Goal: Task Accomplishment & Management: Use online tool/utility

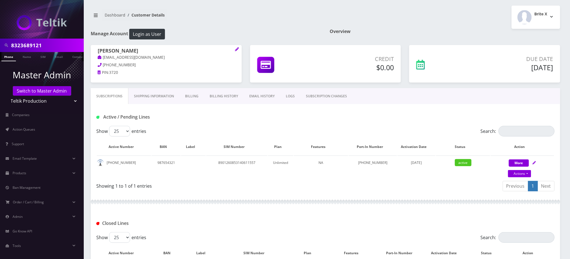
drag, startPoint x: 50, startPoint y: 42, endPoint x: 0, endPoint y: 44, distance: 50.0
click at [0, 44] on div "8323689121" at bounding box center [42, 45] width 84 height 13
type input "accord bus"
click at [29, 57] on link "Name" at bounding box center [27, 56] width 14 height 9
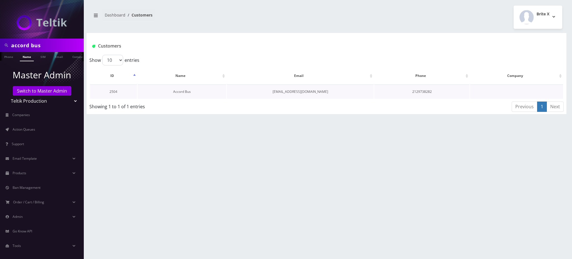
click at [188, 92] on link "Accord Bus" at bounding box center [182, 91] width 18 height 5
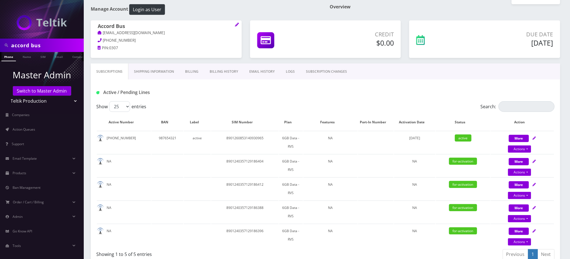
scroll to position [74, 0]
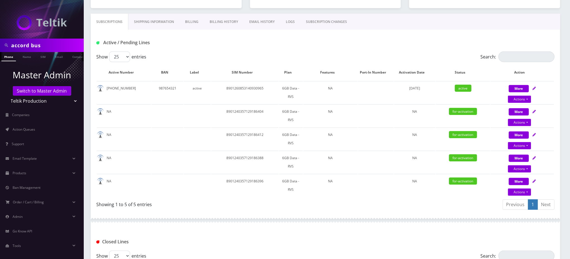
click at [207, 45] on h1 "Active / Pending Lines" at bounding box center [169, 42] width 147 height 5
click at [246, 111] on td "8901240357129186404" at bounding box center [244, 115] width 67 height 23
copy td "8901240357129186404"
click at [30, 128] on span "Action Queues" at bounding box center [24, 129] width 23 height 5
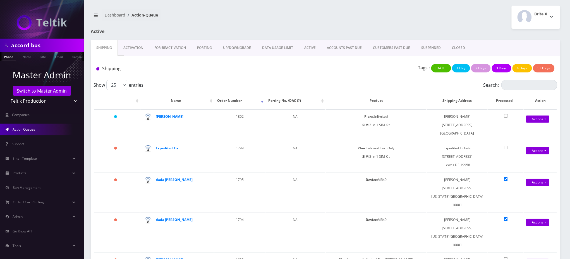
click at [133, 43] on link "Activation" at bounding box center [133, 48] width 31 height 16
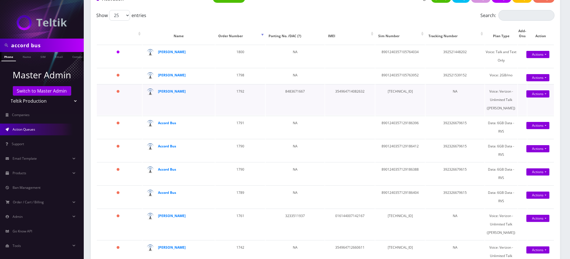
scroll to position [74, 0]
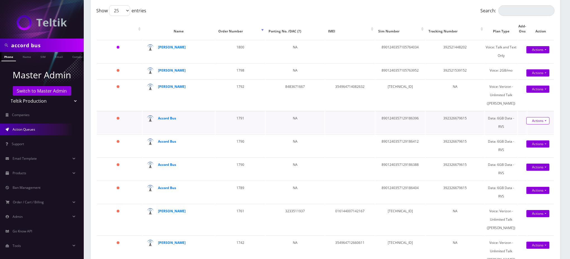
click at [534, 77] on link "Actions" at bounding box center [538, 72] width 23 height 7
click at [529, 135] on link "Activate" at bounding box center [544, 131] width 45 height 8
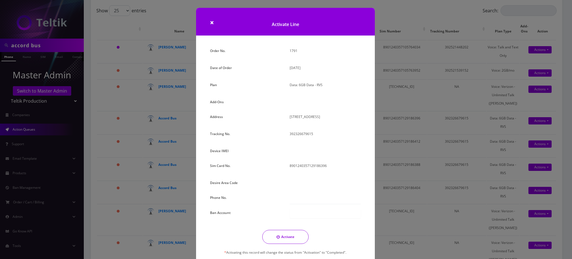
click at [121, 245] on div "× Activate Line Order No. 1791 Date of Order August 18, 2025 Plan Data: 6GB Dat…" at bounding box center [286, 129] width 572 height 259
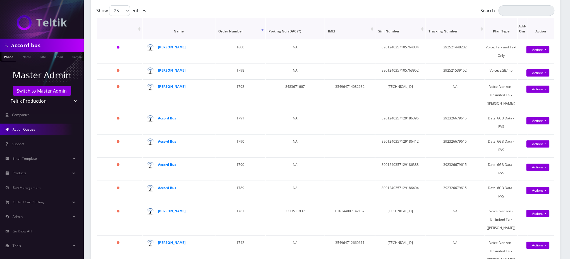
click at [119, 27] on th ": activate to sort column ascending" at bounding box center [119, 28] width 45 height 21
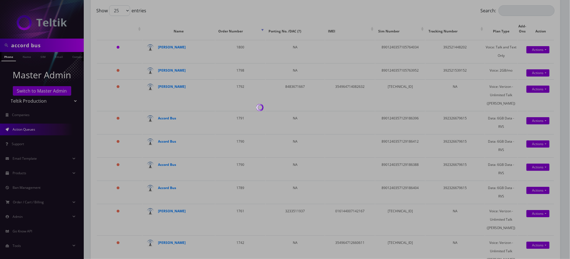
click at [24, 46] on div at bounding box center [285, 129] width 570 height 259
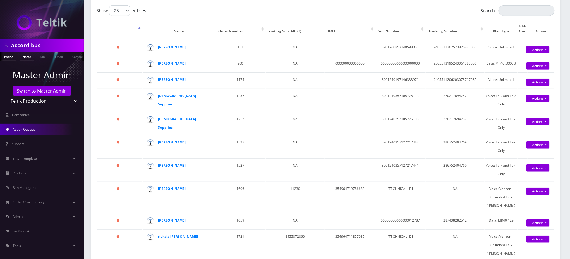
click at [26, 58] on link "Name" at bounding box center [27, 56] width 14 height 9
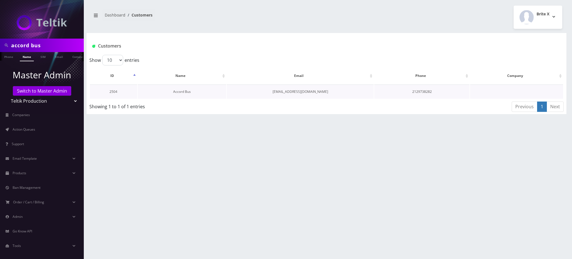
click at [179, 93] on td "Accord Bus" at bounding box center [182, 91] width 89 height 14
click at [183, 92] on link "Accord Bus" at bounding box center [182, 91] width 18 height 5
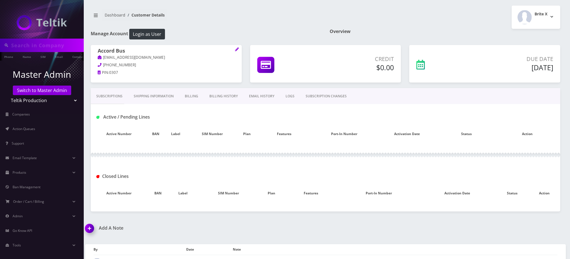
type input "accord bus"
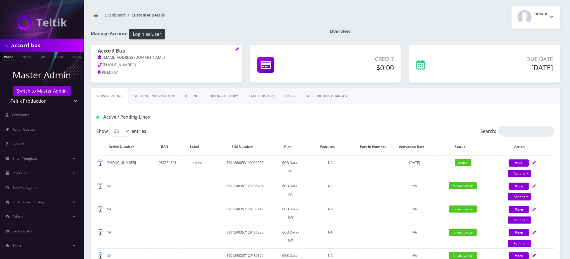
click at [159, 94] on link "Shipping Information" at bounding box center [153, 96] width 51 height 16
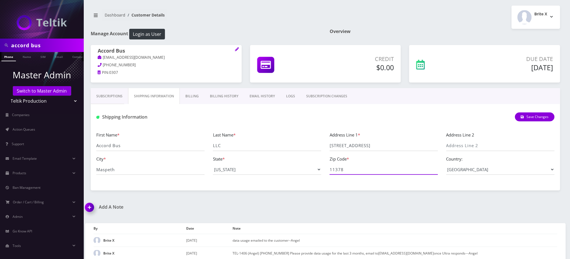
click at [337, 170] on input "11378" at bounding box center [384, 169] width 108 height 11
click at [192, 101] on link "Billing" at bounding box center [192, 96] width 25 height 16
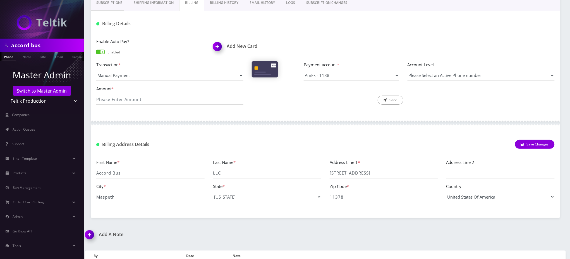
scroll to position [149, 0]
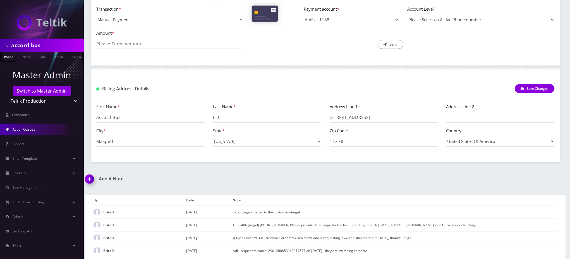
click at [45, 129] on link "Action Queues" at bounding box center [42, 129] width 84 height 12
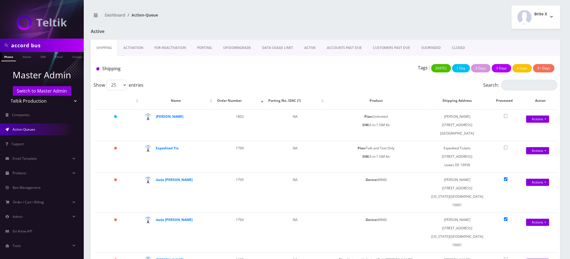
click at [132, 46] on link "Activation" at bounding box center [133, 48] width 31 height 16
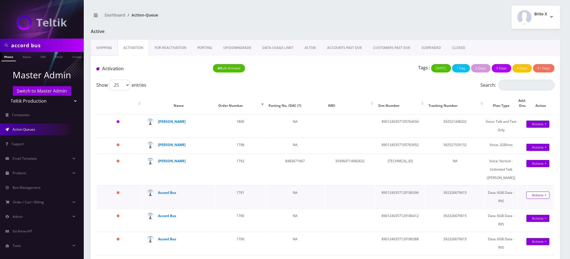
click at [536, 151] on link "Actions" at bounding box center [538, 147] width 23 height 7
click at [529, 210] on link "Activate" at bounding box center [544, 205] width 45 height 8
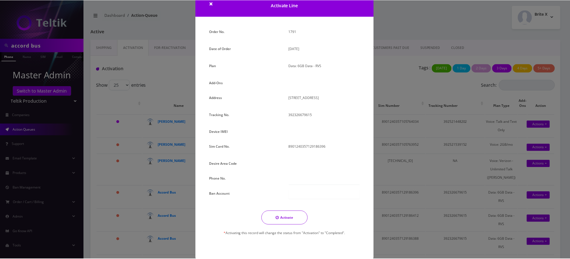
scroll to position [28, 0]
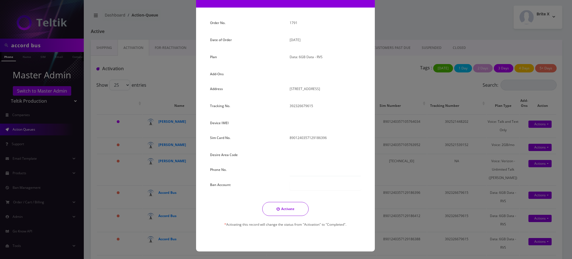
click at [165, 69] on div "× Activate Line Order No. 1791 Date of Order August 18, 2025 Plan Data: 6GB Dat…" at bounding box center [286, 129] width 572 height 259
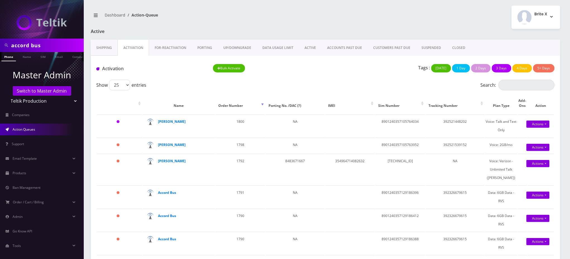
click at [161, 89] on div "Show 25 50 100 250 500 1000 entries" at bounding box center [268, 85] width 344 height 11
click at [162, 195] on strong "Accord Bus" at bounding box center [167, 192] width 18 height 5
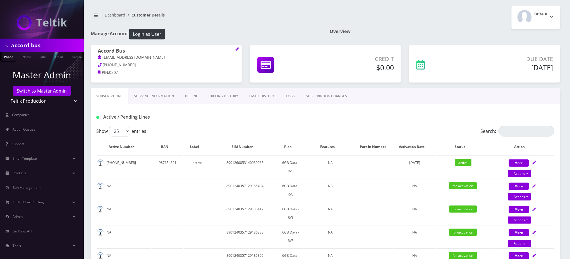
click at [264, 97] on link "EMAIL HISTORY" at bounding box center [262, 96] width 37 height 16
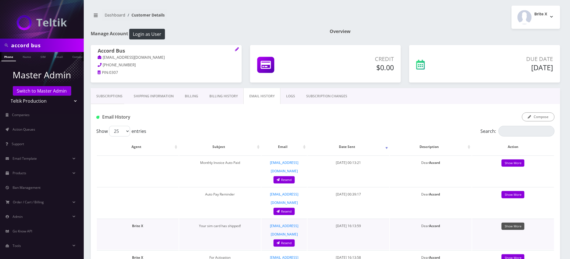
click at [514, 222] on link "Show More" at bounding box center [513, 226] width 23 height 8
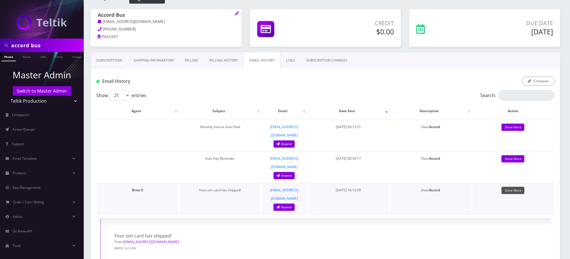
scroll to position [149, 0]
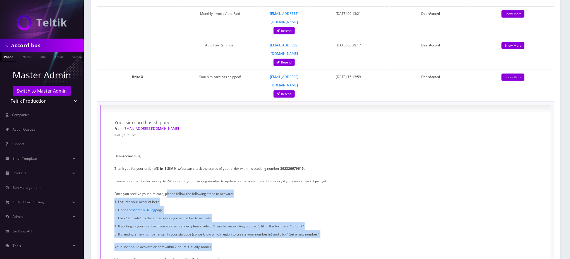
drag, startPoint x: 166, startPoint y: 167, endPoint x: 216, endPoint y: 217, distance: 70.7
click at [216, 218] on div "Dear Accord Bus , Thank you for your order of 3-in-1 SIM Kit. You can check the…" at bounding box center [325, 227] width 423 height 179
copy div "lease follow the following steps to activate: 1. Log into your account here 2. …"
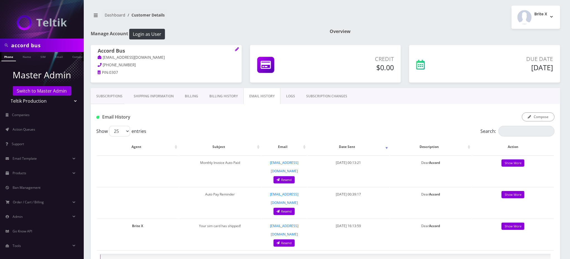
click at [218, 95] on link "Billing History" at bounding box center [224, 96] width 40 height 16
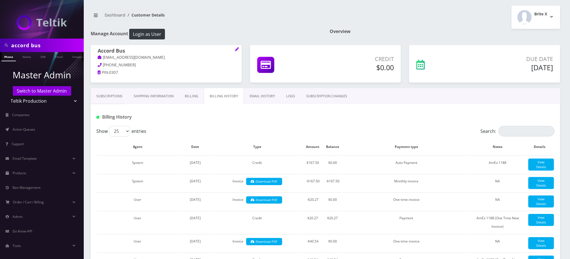
click at [218, 120] on div "Billing History" at bounding box center [170, 116] width 156 height 9
click at [26, 58] on link "Name" at bounding box center [27, 56] width 14 height 9
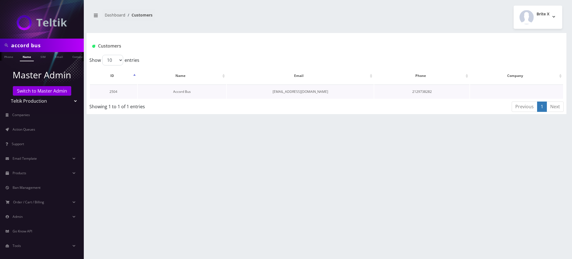
click at [179, 92] on link "Accord Bus" at bounding box center [182, 91] width 18 height 5
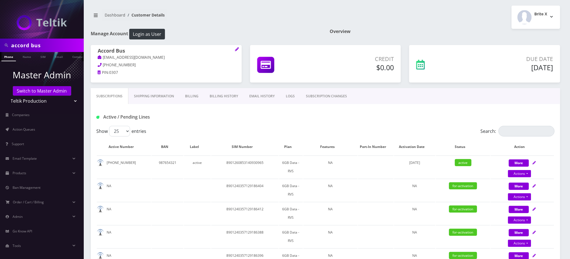
click at [259, 125] on div "Active / Pending Lines Show 25 50 100 250 500 entries Search: Active Number BAN…" at bounding box center [326, 195] width 470 height 182
click at [280, 21] on nav "Dashboard Customer Details" at bounding box center [206, 17] width 231 height 16
click at [20, 56] on link "Name" at bounding box center [24, 56] width 14 height 9
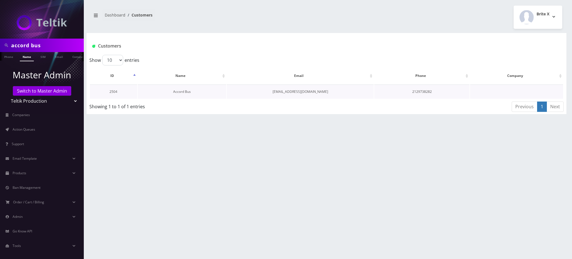
click at [185, 92] on link "Accord Bus" at bounding box center [182, 91] width 18 height 5
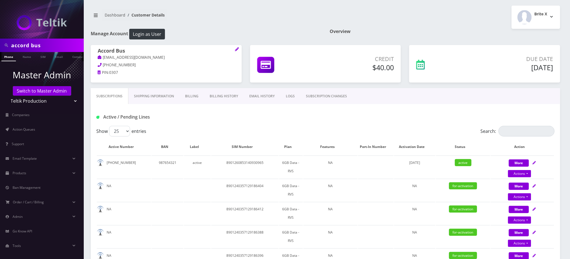
click at [238, 8] on div "Dashboard Customer Details Brite X Logout" at bounding box center [326, 17] width 478 height 23
click at [213, 134] on div "Show 25 50 100 250 500 entries" at bounding box center [268, 131] width 344 height 11
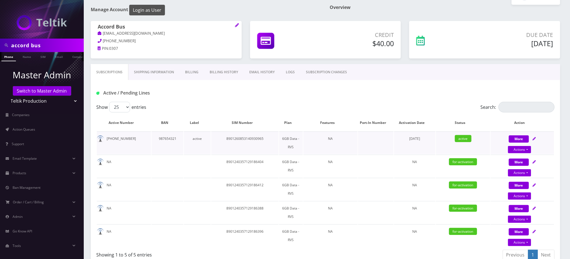
scroll to position [37, 0]
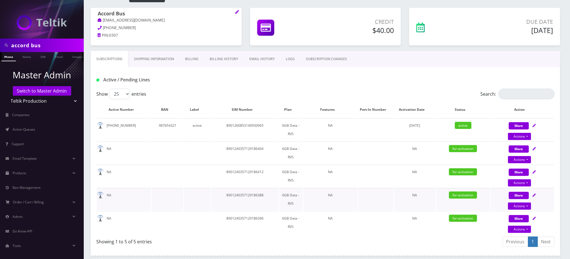
click at [249, 193] on td "8901240357129186388" at bounding box center [244, 199] width 67 height 23
click at [239, 194] on td "8901240357129186388" at bounding box center [244, 199] width 67 height 23
click at [523, 158] on link "Actions" at bounding box center [519, 159] width 23 height 7
select select "3-in-1 SIM Kit"
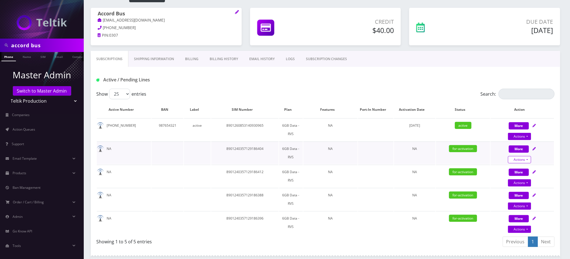
select select "56"
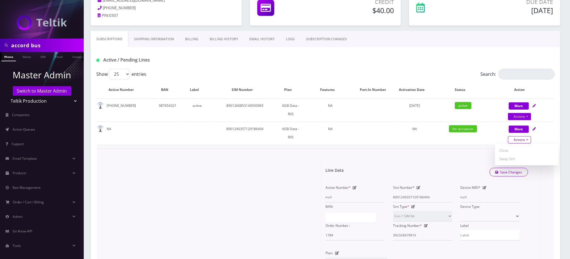
scroll to position [74, 0]
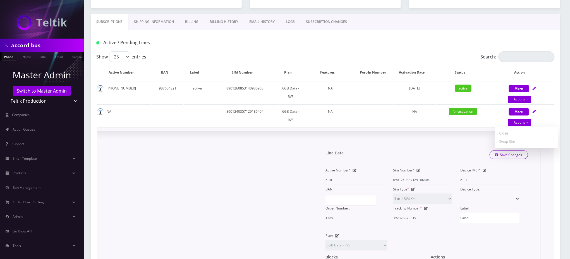
click at [421, 168] on icon at bounding box center [419, 169] width 4 height 3
click at [419, 178] on input "8901240357129186404" at bounding box center [422, 179] width 59 height 11
type input "89012403571291885794F"
click at [513, 154] on link "Save Changes" at bounding box center [509, 154] width 39 height 9
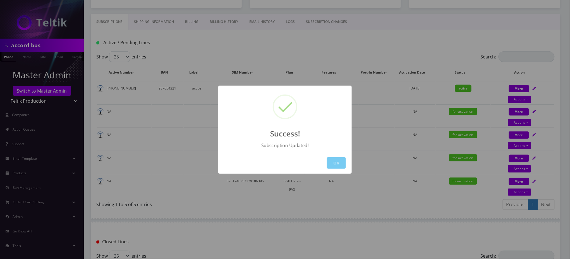
click at [340, 160] on button "OK" at bounding box center [336, 162] width 19 height 11
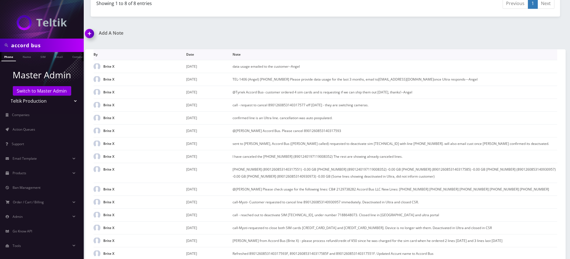
scroll to position [447, 0]
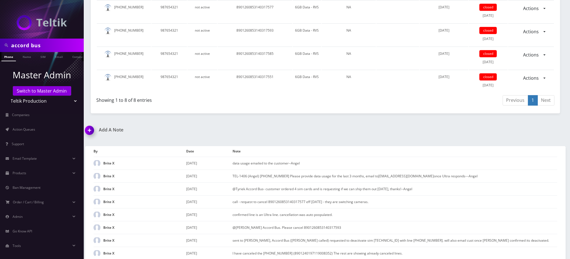
click at [89, 127] on img at bounding box center [90, 132] width 16 height 16
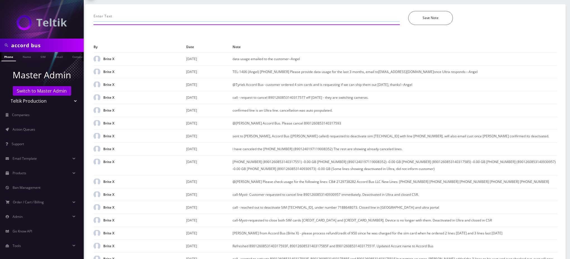
click at [143, 13] on input "text" at bounding box center [247, 16] width 307 height 11
paste input "8901240357129186404"
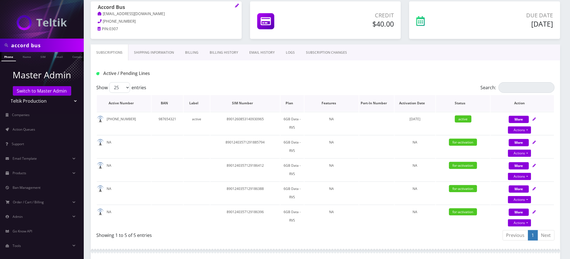
scroll to position [24, 0]
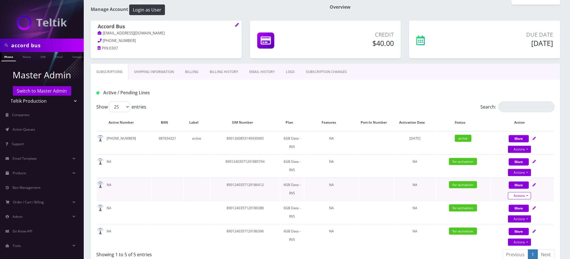
type input "8901240357129186404,"
click at [522, 153] on link "Actions" at bounding box center [519, 148] width 23 height 7
select select "3-in-1 SIM Kit"
select select "56"
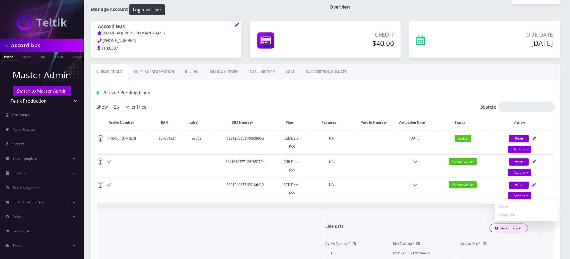
click at [419, 242] on icon at bounding box center [419, 243] width 4 height 3
click at [412, 249] on input "8901240357129186412" at bounding box center [422, 252] width 59 height 11
drag, startPoint x: 513, startPoint y: 225, endPoint x: 452, endPoint y: 228, distance: 60.7
click at [452, 228] on div "Line Data Save Changes" at bounding box center [426, 227] width 211 height 17
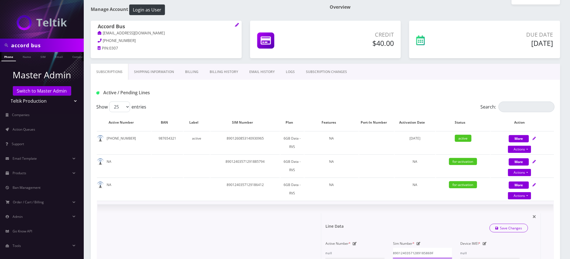
click at [419, 252] on input "89012403571289185869F" at bounding box center [422, 252] width 59 height 11
type input "8901240357129185869F"
click at [505, 226] on link "Save Changes" at bounding box center [509, 227] width 39 height 9
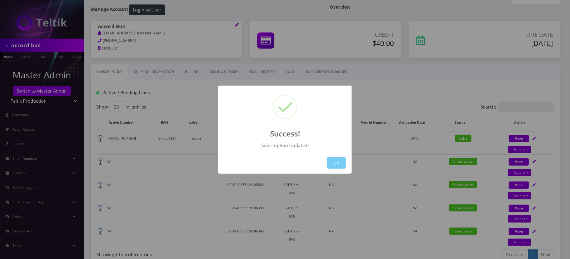
click at [332, 164] on button "OK" at bounding box center [336, 162] width 19 height 11
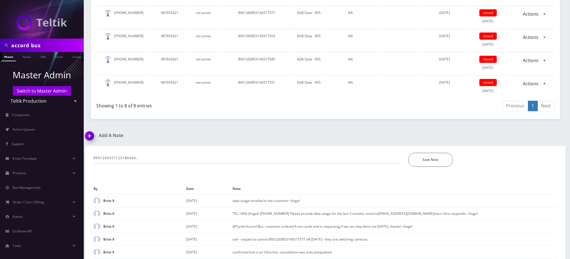
scroll to position [471, 0]
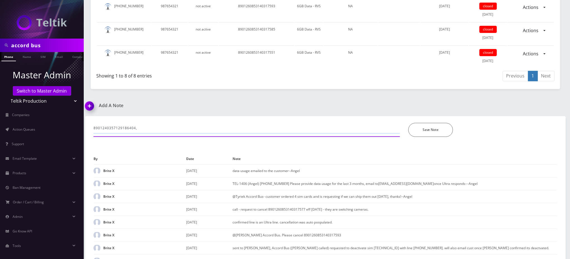
click at [165, 124] on input "8901240357129186404," at bounding box center [247, 128] width 307 height 11
paste input "8901240357129186412"
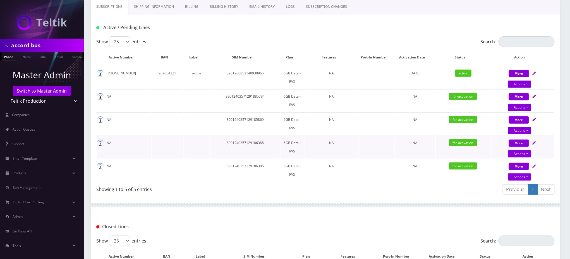
scroll to position [61, 0]
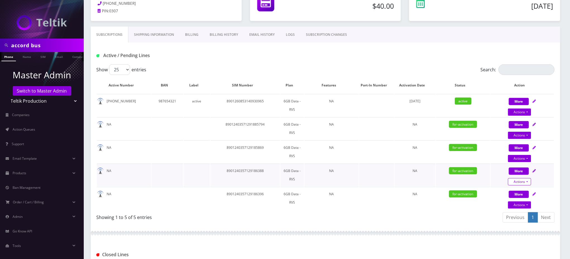
type input "8901240357129186404, 8901240357129186412,"
click at [520, 139] on link "Actions" at bounding box center [519, 135] width 23 height 7
select select "3-in-1 SIM Kit"
select select "56"
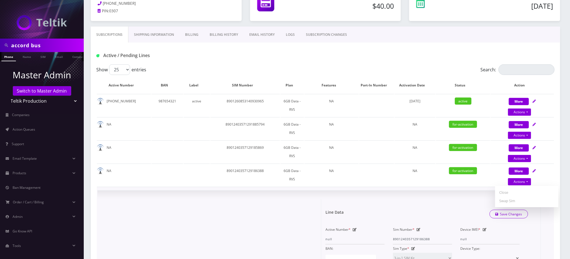
click at [419, 228] on icon at bounding box center [419, 229] width 4 height 3
click at [419, 235] on input "8901240357129186388" at bounding box center [422, 238] width 59 height 11
click at [405, 237] on input "8901240357129186388" at bounding box center [422, 238] width 59 height 11
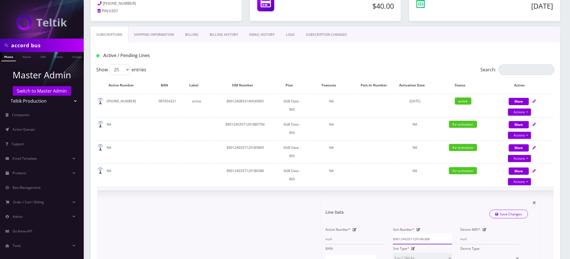
drag, startPoint x: 405, startPoint y: 237, endPoint x: 419, endPoint y: 237, distance: 14.8
click at [419, 237] on input "8901240357129186388" at bounding box center [422, 238] width 59 height 11
click at [416, 236] on input "8901240357129186388" at bounding box center [422, 238] width 59 height 11
drag, startPoint x: 418, startPoint y: 236, endPoint x: 438, endPoint y: 236, distance: 20.1
click at [438, 236] on input "8901240357129186388" at bounding box center [422, 238] width 59 height 11
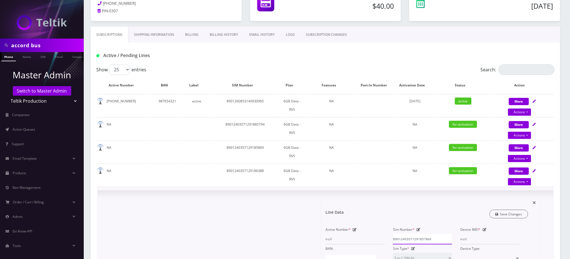
type input "8901240357129185786F"
click at [511, 214] on link "Save Changes" at bounding box center [509, 213] width 39 height 9
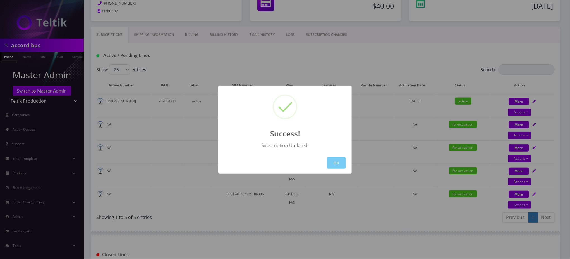
click at [336, 160] on button "OK" at bounding box center [336, 162] width 19 height 11
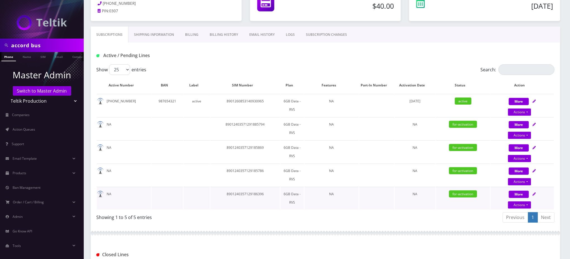
scroll to position [99, 0]
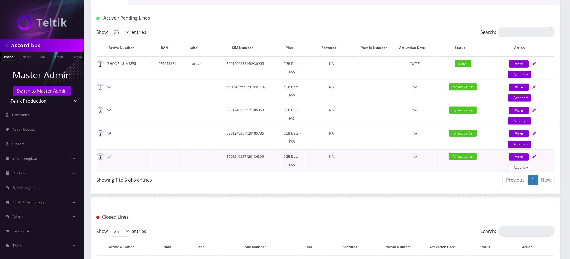
click at [524, 78] on link "Actions" at bounding box center [519, 74] width 23 height 7
select select "3-in-1 SIM Kit"
select select "56"
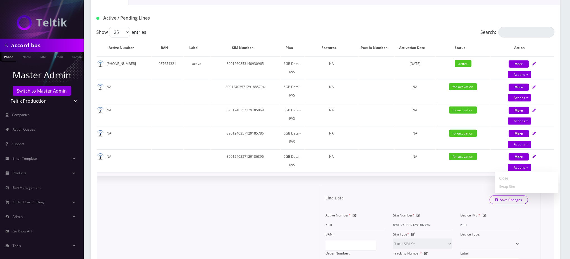
click at [418, 213] on icon at bounding box center [419, 214] width 4 height 3
click at [408, 224] on input "8901240357129186396" at bounding box center [422, 224] width 59 height 11
click at [419, 225] on input "8901240357129186396" at bounding box center [422, 224] width 59 height 11
drag, startPoint x: 425, startPoint y: 223, endPoint x: 445, endPoint y: 223, distance: 20.1
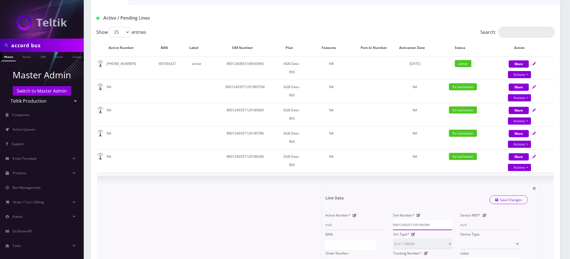
click at [445, 223] on input "8901240357129186396" at bounding box center [422, 224] width 59 height 11
type input "8901240357129186099F"
click at [516, 197] on link "Save Changes" at bounding box center [509, 199] width 39 height 9
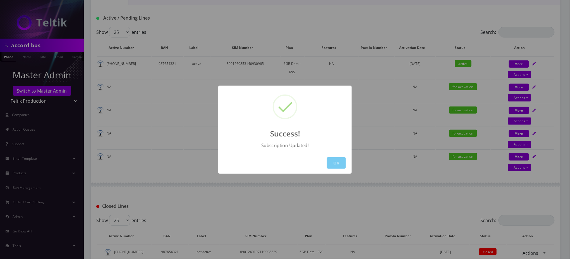
click at [340, 159] on button "OK" at bounding box center [336, 162] width 19 height 11
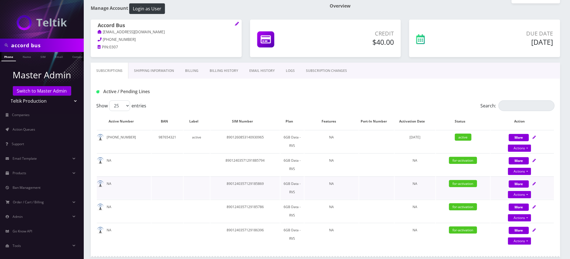
scroll to position [0, 0]
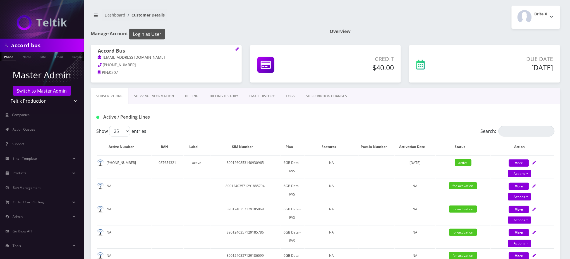
click at [152, 33] on button "Login as User" at bounding box center [147, 34] width 36 height 11
click at [207, 29] on h1 "Manage Account Login as User" at bounding box center [206, 34] width 231 height 11
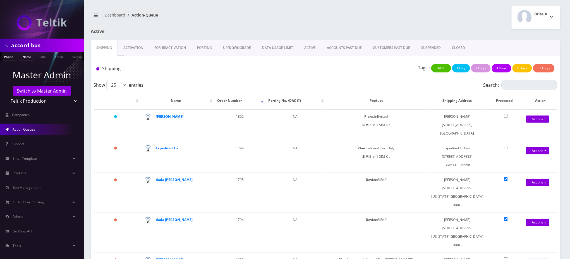
click at [25, 57] on link "Name" at bounding box center [27, 56] width 14 height 9
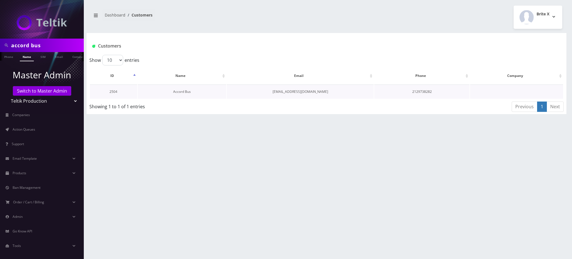
click at [178, 91] on link "Accord Bus" at bounding box center [182, 91] width 18 height 5
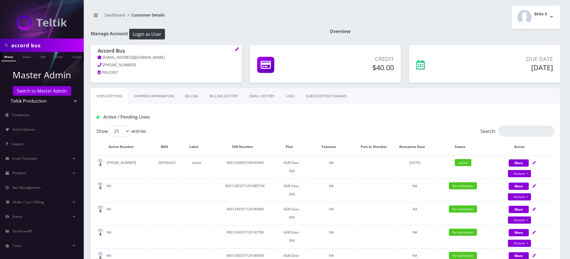
click at [236, 108] on div "Active / Pending Lines" at bounding box center [326, 115] width 470 height 22
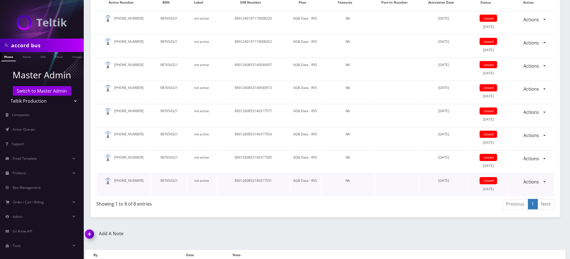
scroll to position [372, 0]
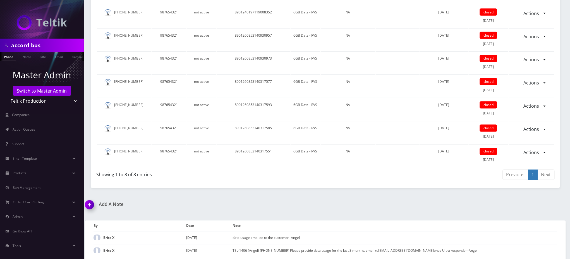
click at [90, 199] on img at bounding box center [90, 206] width 16 height 16
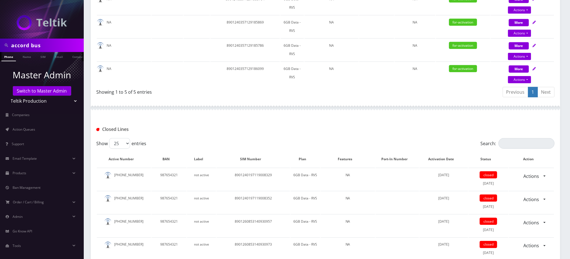
scroll to position [99, 0]
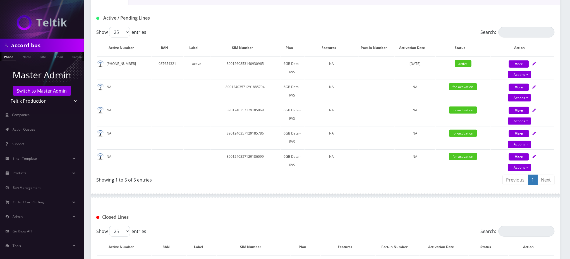
click at [319, 28] on div "Show 25 50 100 250 500 entries" at bounding box center [268, 32] width 344 height 11
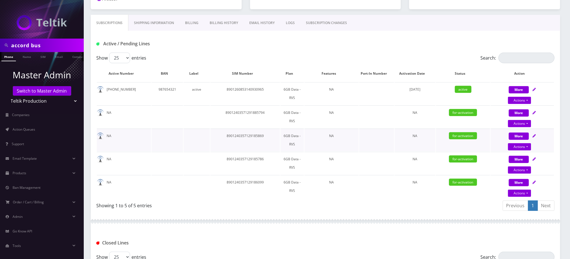
scroll to position [61, 0]
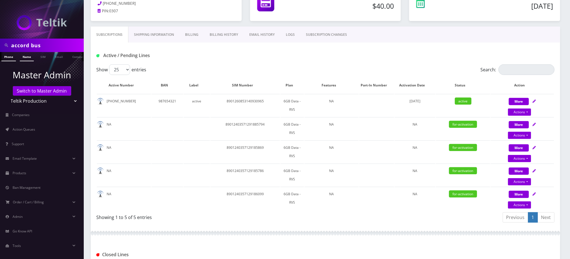
click at [25, 58] on link "Name" at bounding box center [27, 56] width 14 height 9
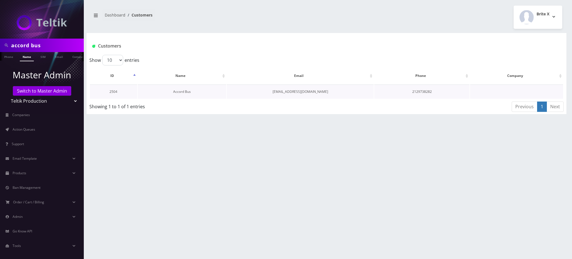
click at [175, 91] on link "Accord Bus" at bounding box center [182, 91] width 18 height 5
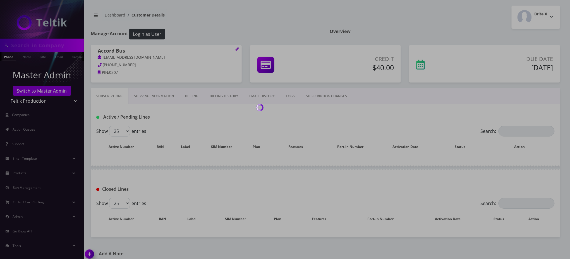
type input "accord bus"
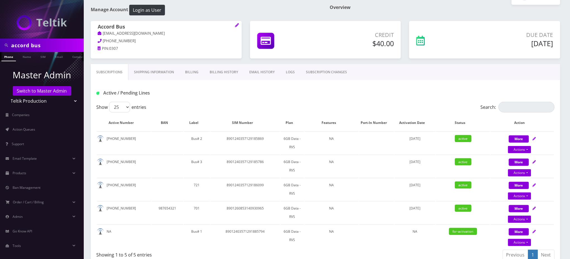
scroll to position [74, 0]
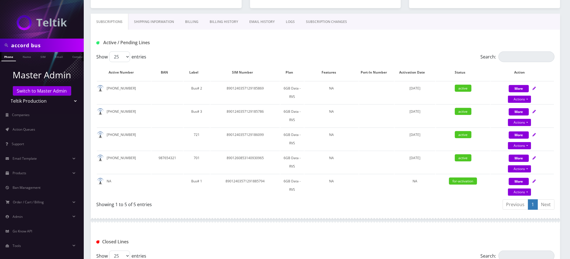
click at [261, 200] on div "Showing 1 to 5 of 5 entries" at bounding box center [208, 203] width 225 height 9
click at [25, 58] on link "Name" at bounding box center [27, 56] width 14 height 9
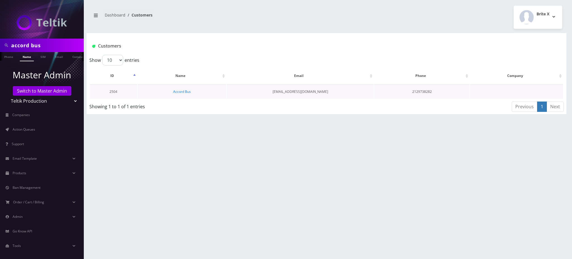
click at [181, 94] on td "Accord Bus" at bounding box center [182, 91] width 89 height 14
click at [182, 92] on link "Accord Bus" at bounding box center [182, 91] width 18 height 5
click at [184, 91] on link "Accord Bus" at bounding box center [182, 91] width 18 height 5
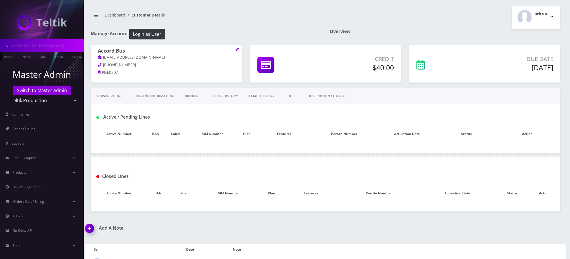
type input "accord bus"
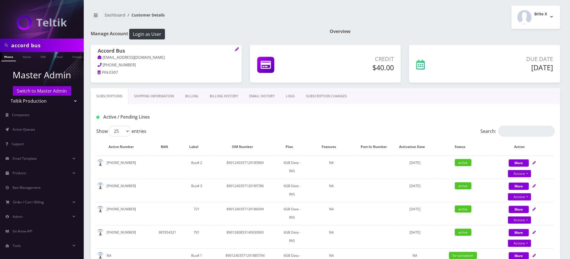
click at [253, 31] on h1 "Manage Account Login as User" at bounding box center [206, 34] width 231 height 11
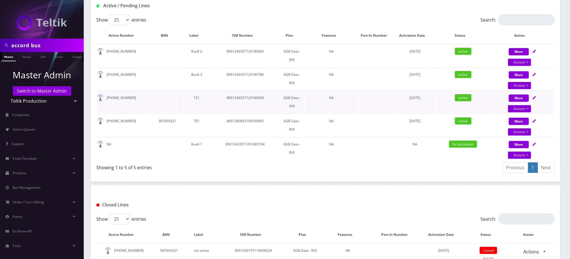
scroll to position [112, 0]
click at [229, 166] on div "Showing 1 to 5 of 5 entries" at bounding box center [208, 165] width 225 height 9
click at [158, 147] on td at bounding box center [167, 147] width 31 height 23
click at [214, 161] on div "Showing 1 to 5 of 5 entries" at bounding box center [208, 165] width 225 height 9
click at [25, 57] on link "Name" at bounding box center [27, 56] width 14 height 9
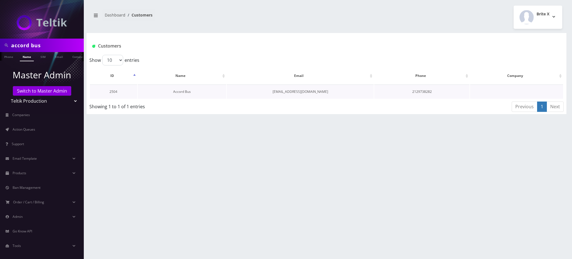
click at [188, 92] on link "Accord Bus" at bounding box center [182, 91] width 18 height 5
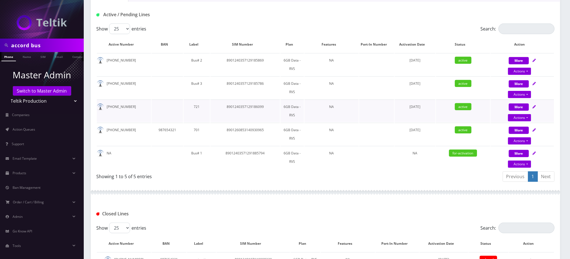
scroll to position [112, 0]
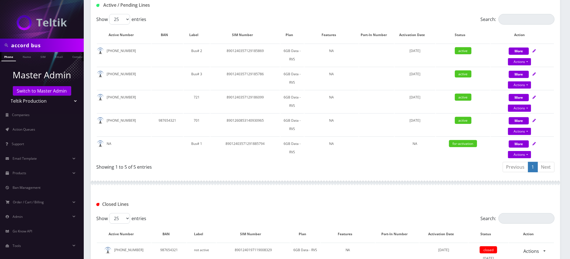
click at [227, 167] on div "Showing 1 to 5 of 5 entries" at bounding box center [208, 165] width 225 height 9
click at [281, 13] on div "Active / Pending Lines" at bounding box center [326, 3] width 470 height 22
click at [203, 176] on div at bounding box center [326, 182] width 470 height 17
click at [252, 168] on div "Showing 1 to 5 of 5 entries" at bounding box center [210, 167] width 229 height 13
click at [253, 169] on div "Showing 1 to 5 of 5 entries" at bounding box center [210, 167] width 229 height 13
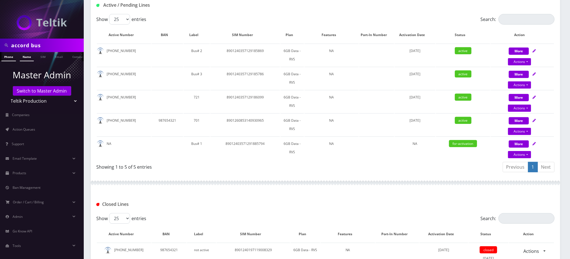
click at [26, 57] on link "Name" at bounding box center [27, 56] width 14 height 9
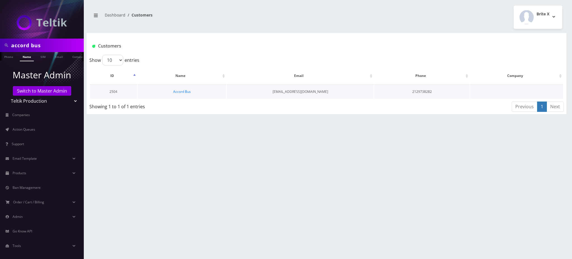
click at [182, 93] on td "Accord Bus" at bounding box center [182, 91] width 89 height 14
click at [183, 92] on link "Accord Bus" at bounding box center [182, 91] width 18 height 5
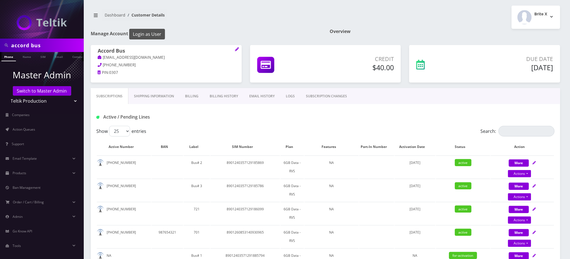
click at [159, 36] on button "Login as User" at bounding box center [147, 34] width 36 height 11
click at [291, 29] on h1 "Manage Account Login as User" at bounding box center [206, 34] width 231 height 11
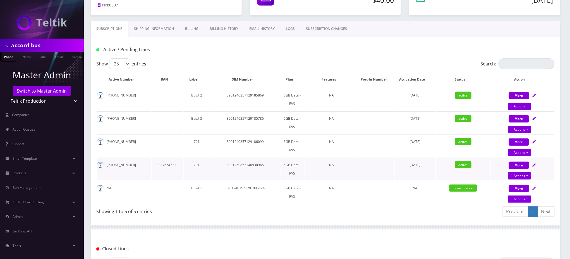
scroll to position [74, 0]
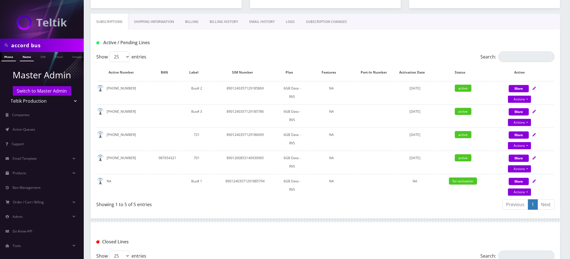
click at [28, 58] on link "Name" at bounding box center [27, 56] width 14 height 9
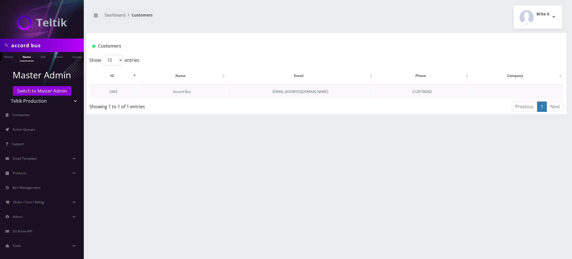
click at [181, 92] on link "Accord Bus" at bounding box center [182, 91] width 18 height 5
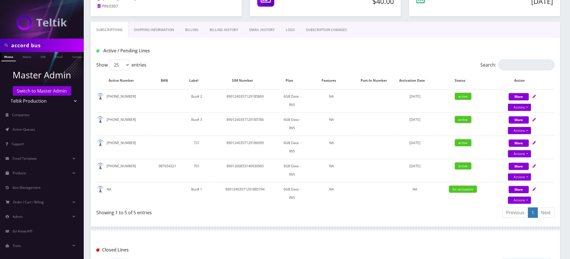
scroll to position [74, 0]
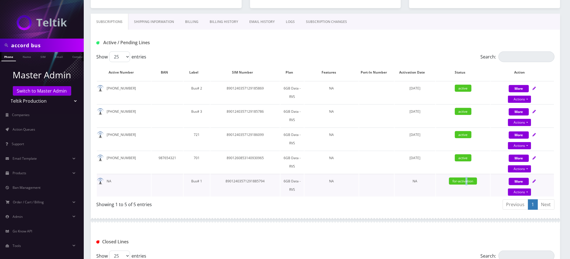
click at [467, 181] on span "for-activation" at bounding box center [463, 180] width 28 height 7
click at [444, 200] on div "Previous 1 Next" at bounding box center [442, 205] width 225 height 13
click at [254, 178] on td "89012403571291885794" at bounding box center [246, 185] width 70 height 23
copy td "89012403571291885794"
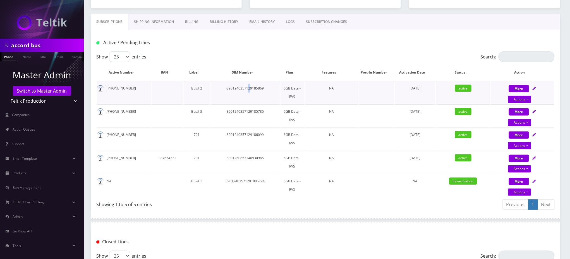
click at [249, 85] on td "8901240357129185869" at bounding box center [246, 92] width 70 height 23
click at [245, 89] on td "8901240357129185869" at bounding box center [246, 92] width 70 height 23
copy td "8901240357129185869"
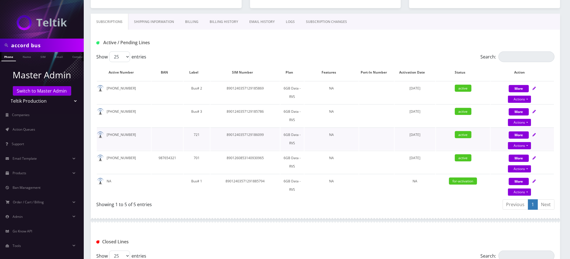
click at [250, 133] on td "8901240357129186099" at bounding box center [246, 138] width 70 height 23
copy td "8901240357129186099"
click at [247, 156] on td "8901260853140930965" at bounding box center [246, 162] width 70 height 23
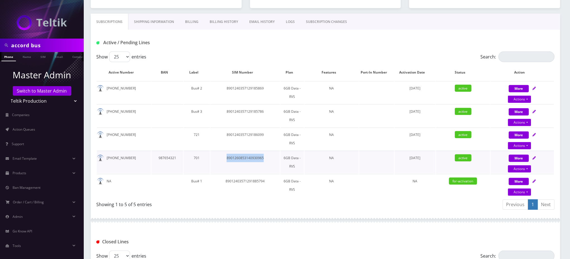
copy td "8901260853140930965"
click at [254, 182] on td "89012403571291885794" at bounding box center [246, 185] width 70 height 23
copy td "89012403571291885794"
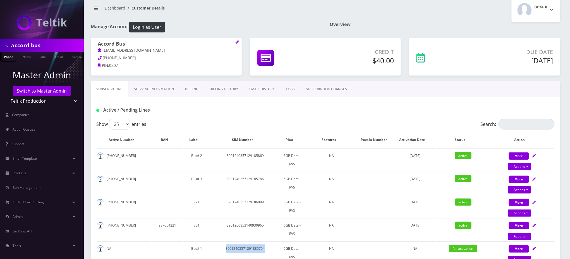
scroll to position [0, 0]
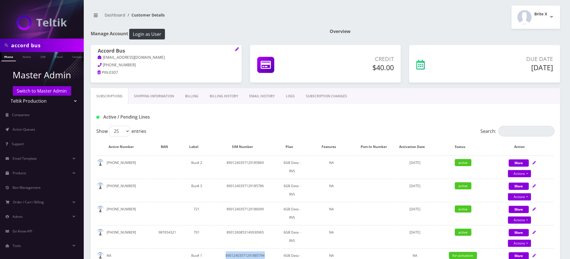
click at [252, 94] on link "EMAIL HISTORY" at bounding box center [262, 96] width 37 height 16
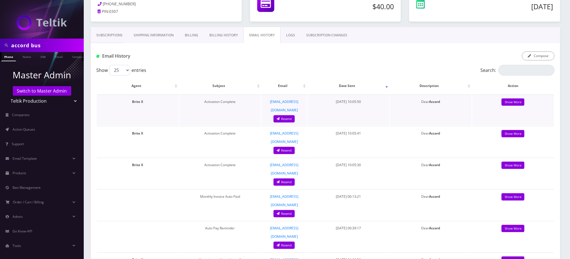
scroll to position [74, 0]
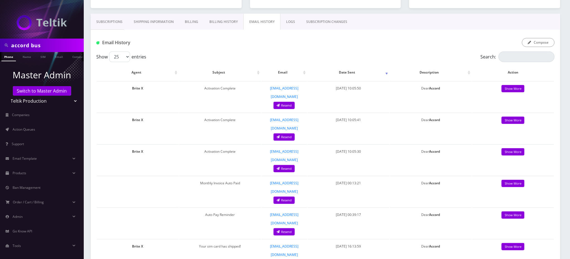
click at [112, 23] on link "Subscriptions" at bounding box center [109, 22] width 37 height 16
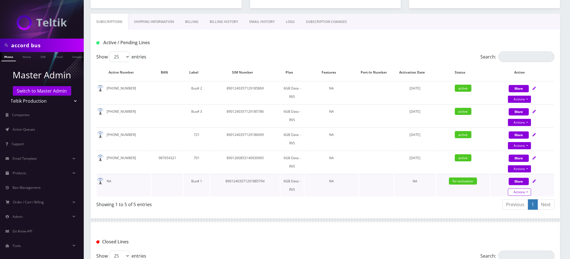
click at [526, 103] on link "Actions" at bounding box center [519, 99] width 23 height 7
select select "3-in-1 SIM Kit"
select select "56"
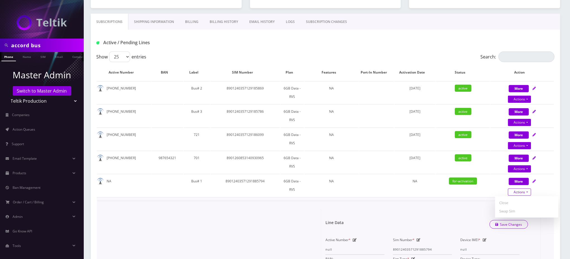
scroll to position [149, 0]
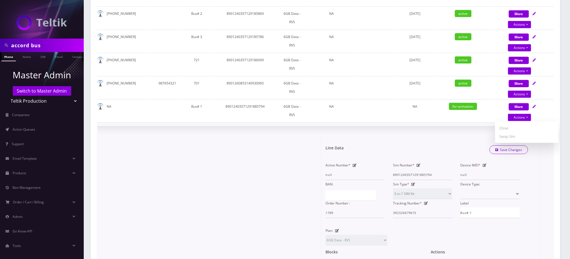
click at [418, 164] on icon at bounding box center [419, 164] width 4 height 3
click at [423, 172] on input "89012403571291885794" at bounding box center [422, 174] width 59 height 11
click at [413, 172] on input "8901240357129185794" at bounding box center [422, 174] width 59 height 11
type input "8901240357129185794"
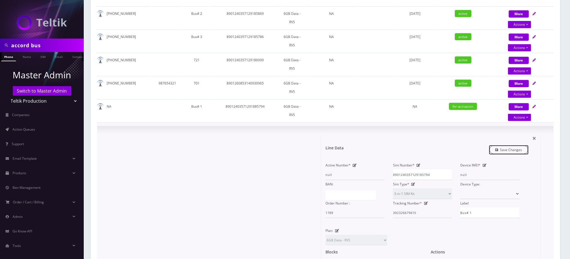
click at [510, 146] on link "Save Changes" at bounding box center [509, 149] width 39 height 9
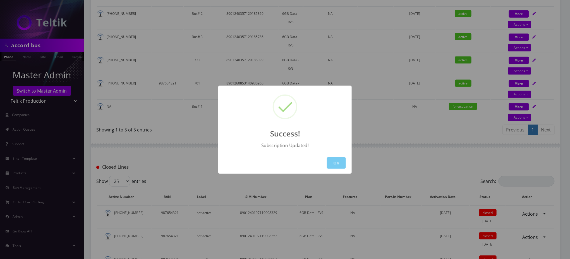
click at [334, 163] on button "OK" at bounding box center [336, 162] width 19 height 11
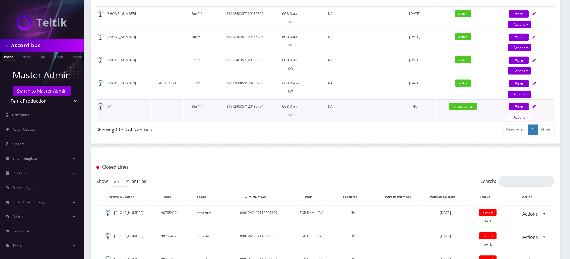
click at [525, 28] on link "Actions" at bounding box center [519, 24] width 23 height 7
select select "3-in-1 SIM Kit"
select select "56"
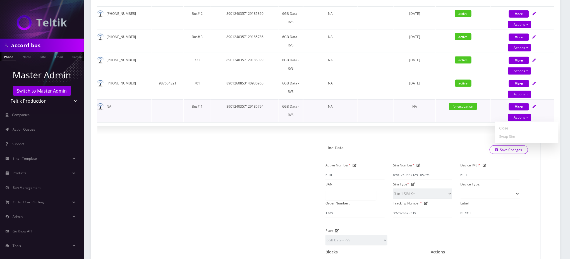
click at [251, 106] on td "8901240357129185794" at bounding box center [244, 110] width 67 height 23
copy td "8901240357129185794"
click at [519, 115] on link "Actions" at bounding box center [519, 117] width 23 height 7
click at [507, 134] on link "Swap Sim" at bounding box center [526, 136] width 63 height 8
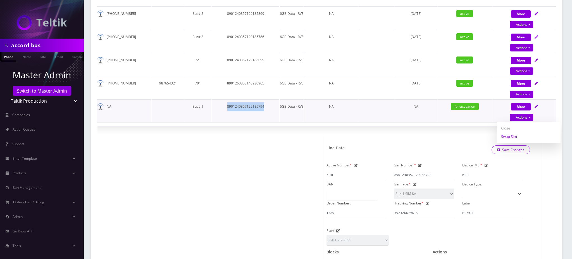
select select "3-in-1 SIM Kit"
select select "56"
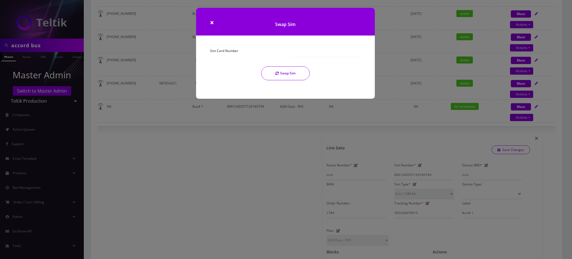
click at [249, 53] on div "Sim Card Number" at bounding box center [246, 52] width 80 height 11
click at [285, 57] on div at bounding box center [325, 52] width 80 height 11
click at [291, 73] on button "Swap Sim" at bounding box center [285, 73] width 49 height 14
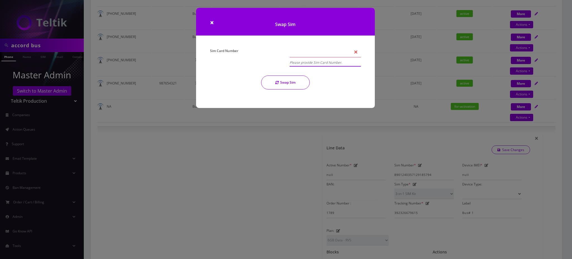
paste input "8901240357129185794"
type input "8901240357129185794"
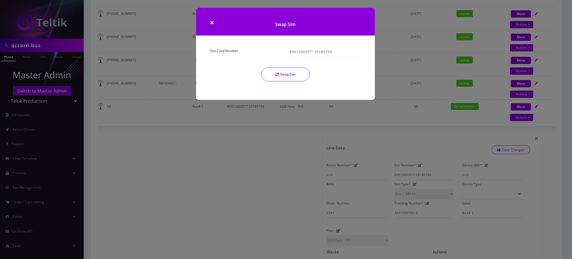
click at [287, 80] on button "Swap Sim" at bounding box center [285, 74] width 49 height 14
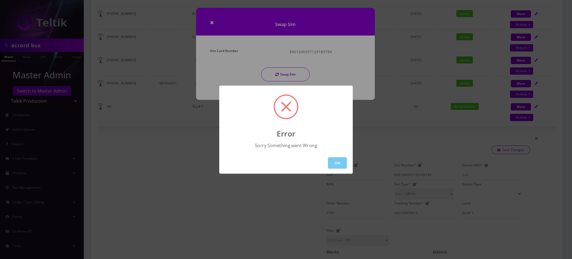
click at [342, 160] on button "OK" at bounding box center [337, 162] width 19 height 11
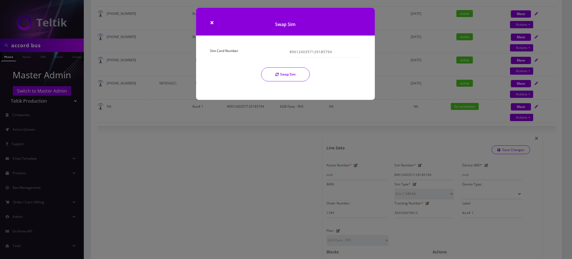
drag, startPoint x: 249, startPoint y: 157, endPoint x: 276, endPoint y: 99, distance: 64.5
click at [249, 156] on div "× Swap Sim Sim Card Number 8901240357129185794 Swap Sim" at bounding box center [286, 129] width 572 height 259
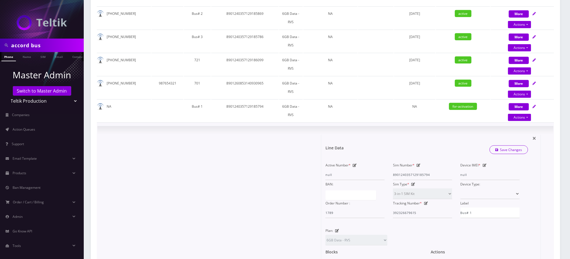
click at [434, 129] on div "× Line Data Save Changes Active Number * null Sim Number * 8901240357129185794 …" at bounding box center [325, 229] width 456 height 206
click at [538, 136] on div "× Line Data Save Changes Active Number * null Sim Number * 8901240357129185794 …" at bounding box center [431, 229] width 220 height 189
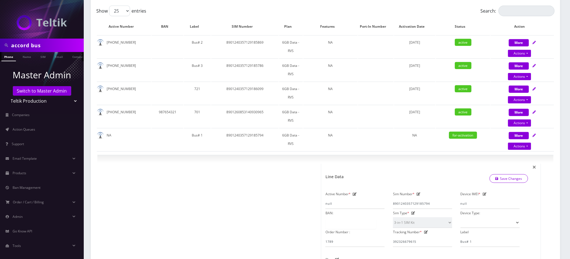
scroll to position [74, 0]
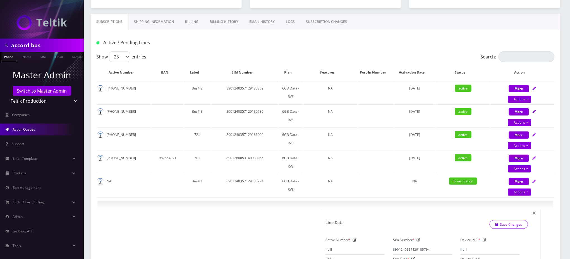
click at [42, 128] on link "Action Queues" at bounding box center [42, 129] width 84 height 12
click at [26, 128] on span "Action Queues" at bounding box center [24, 129] width 23 height 5
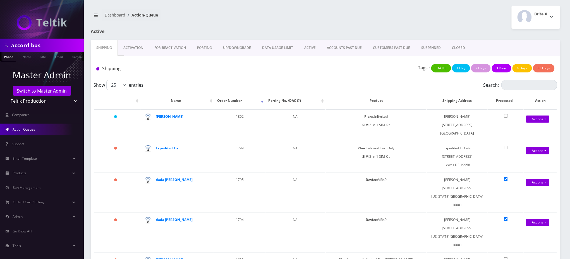
click at [133, 47] on link "Activation" at bounding box center [133, 48] width 31 height 16
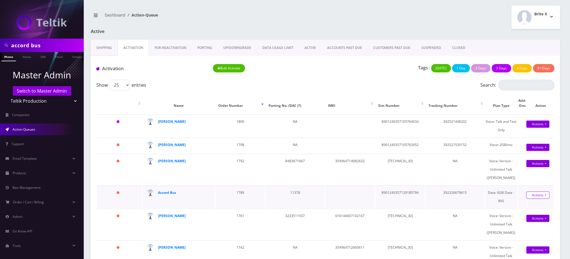
click at [537, 151] on link "Actions" at bounding box center [538, 147] width 23 height 7
click at [527, 210] on link "Activate" at bounding box center [544, 205] width 45 height 8
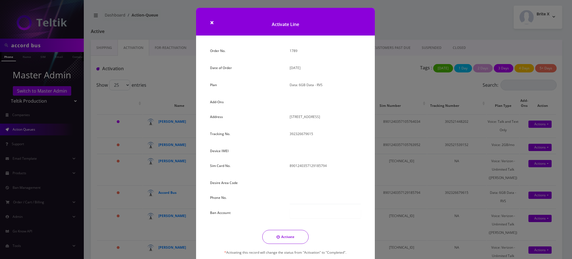
click at [179, 14] on div "× Activate Line Order No. 1789 Date of Order August 18, 2025 Plan Data: 6GB Dat…" at bounding box center [286, 129] width 572 height 259
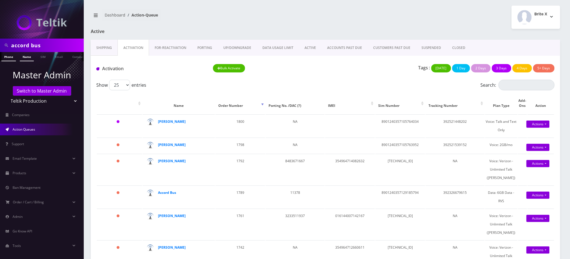
click at [28, 56] on link "Name" at bounding box center [27, 56] width 14 height 9
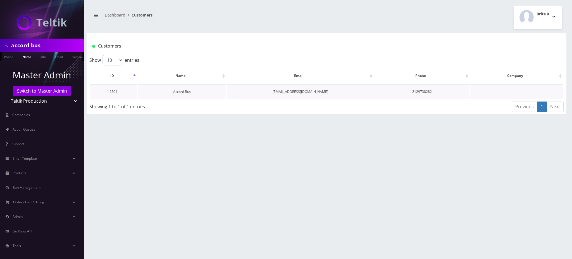
click at [180, 92] on link "Accord Bus" at bounding box center [182, 91] width 18 height 5
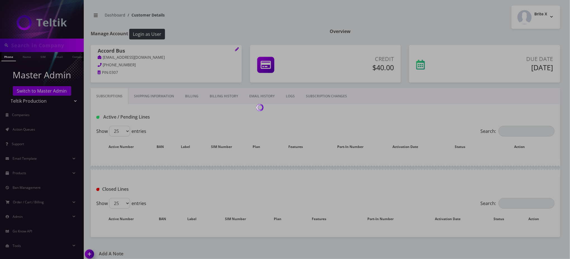
type input "accord bus"
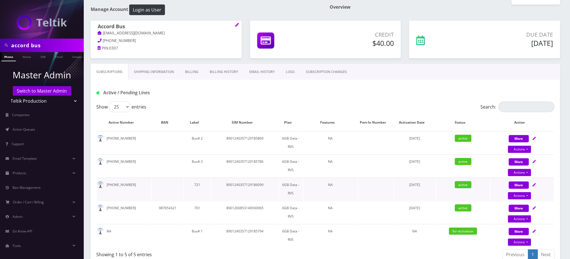
scroll to position [37, 0]
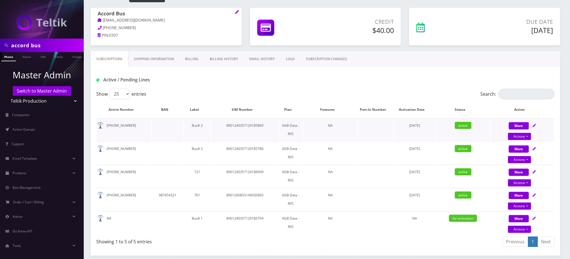
click at [254, 124] on td "8901240357129185869" at bounding box center [244, 129] width 67 height 23
copy td "8901240357129185869"
click at [30, 130] on span "Action Queues" at bounding box center [24, 129] width 23 height 5
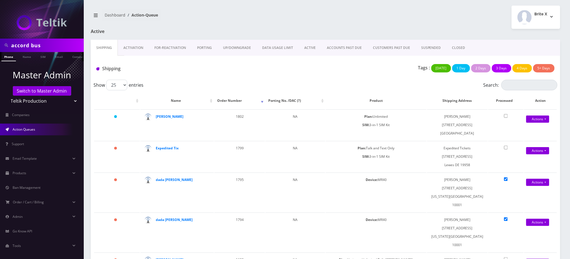
click at [139, 48] on link "Activation" at bounding box center [133, 48] width 31 height 16
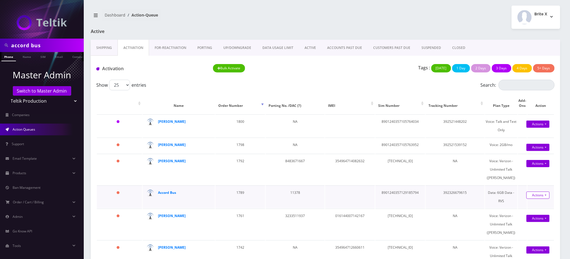
click at [538, 151] on link "Actions" at bounding box center [538, 147] width 23 height 7
click at [532, 210] on link "Activate" at bounding box center [544, 205] width 45 height 8
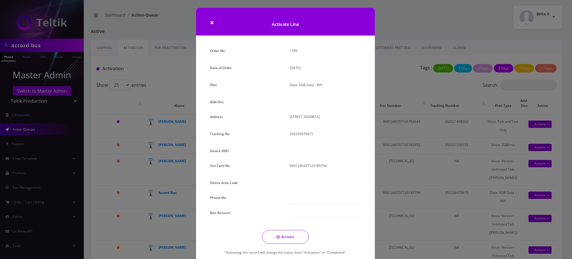
click at [47, 46] on div "× Activate Line Order No. 1789 Date of Order August 18, 2025 Plan Data: 6GB Dat…" at bounding box center [286, 129] width 572 height 259
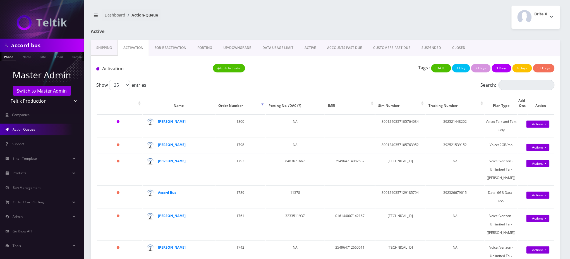
drag, startPoint x: 47, startPoint y: 46, endPoint x: 0, endPoint y: 39, distance: 47.7
click at [0, 39] on div "accord bus" at bounding box center [42, 45] width 84 height 13
paste input "757) 573-3377"
click at [35, 45] on input "757) 573-3377" at bounding box center [46, 45] width 71 height 11
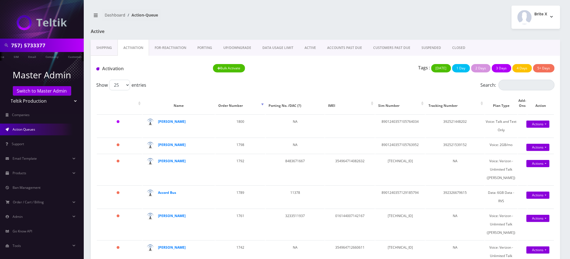
click at [24, 45] on input "757) 5733377" at bounding box center [46, 45] width 71 height 11
click at [35, 44] on input "7575733377" at bounding box center [46, 45] width 71 height 11
click at [36, 44] on input "7575733377" at bounding box center [46, 45] width 71 height 11
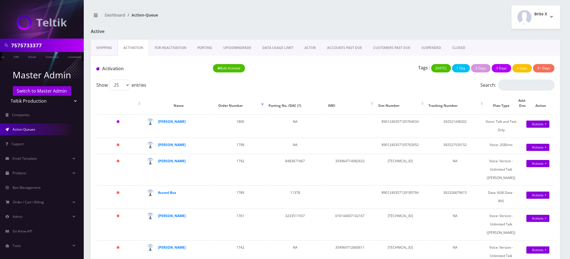
click at [36, 44] on input "7575733377" at bounding box center [46, 45] width 71 height 11
type input "7575733377"
click at [536, 199] on link "Actions" at bounding box center [538, 194] width 23 height 7
click at [530, 210] on link "Activate" at bounding box center [544, 205] width 45 height 8
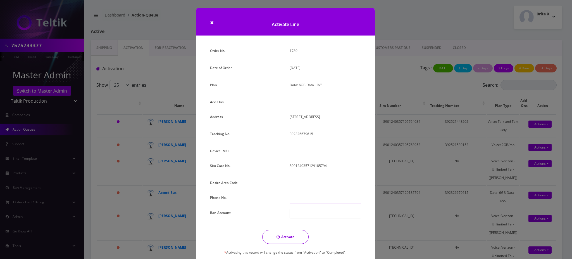
click at [301, 196] on input "text" at bounding box center [325, 198] width 71 height 11
paste input "[PHONE_NUMBER]"
type input "[PHONE_NUMBER]"
click at [290, 237] on button "Activate" at bounding box center [285, 237] width 46 height 14
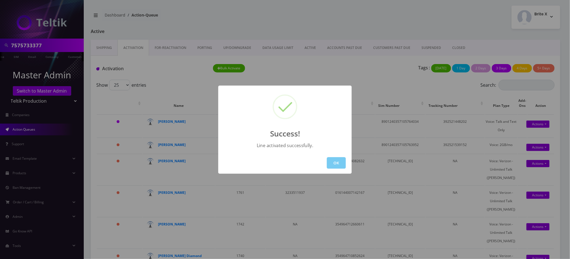
click at [339, 162] on button "OK" at bounding box center [336, 162] width 19 height 11
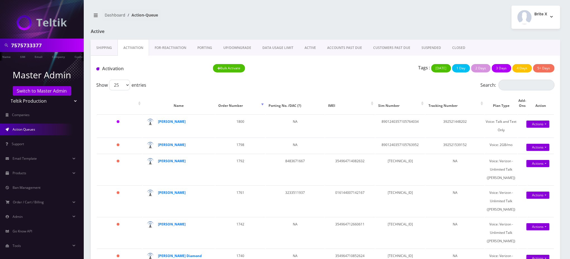
scroll to position [0, 9]
click at [4, 59] on li at bounding box center [3, 58] width 6 height 14
click at [7, 56] on link "Phone" at bounding box center [8, 56] width 15 height 9
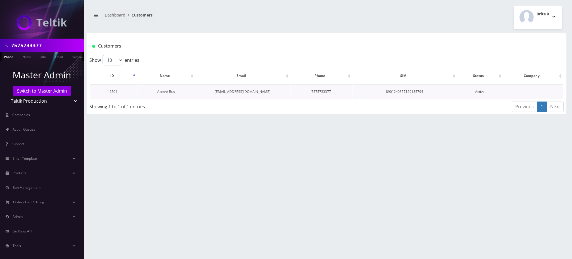
click at [172, 92] on link "Accord Bus" at bounding box center [166, 91] width 18 height 5
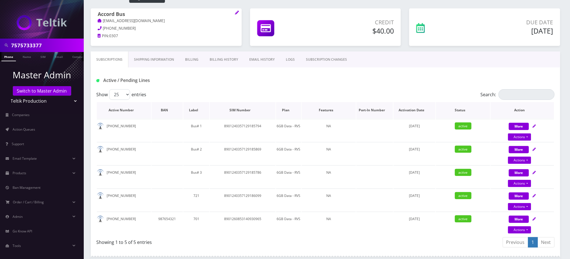
scroll to position [74, 0]
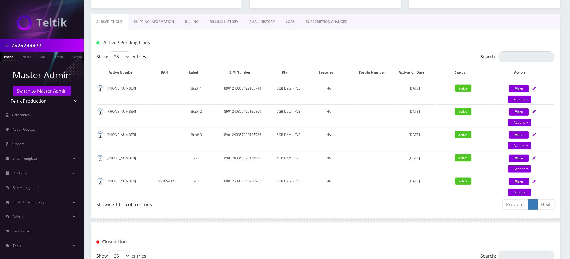
click at [272, 201] on div "Showing 1 to 5 of 5 entries" at bounding box center [208, 203] width 225 height 9
click at [262, 21] on link "EMAIL HISTORY" at bounding box center [262, 22] width 37 height 16
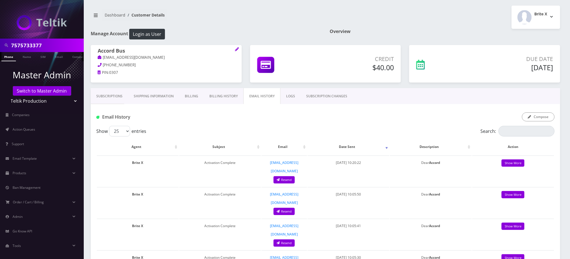
drag, startPoint x: 223, startPoint y: 11, endPoint x: 197, endPoint y: 3, distance: 27.6
click at [223, 11] on nav "Dashboard Customer Details" at bounding box center [206, 17] width 231 height 16
